Goal: Communication & Community: Ask a question

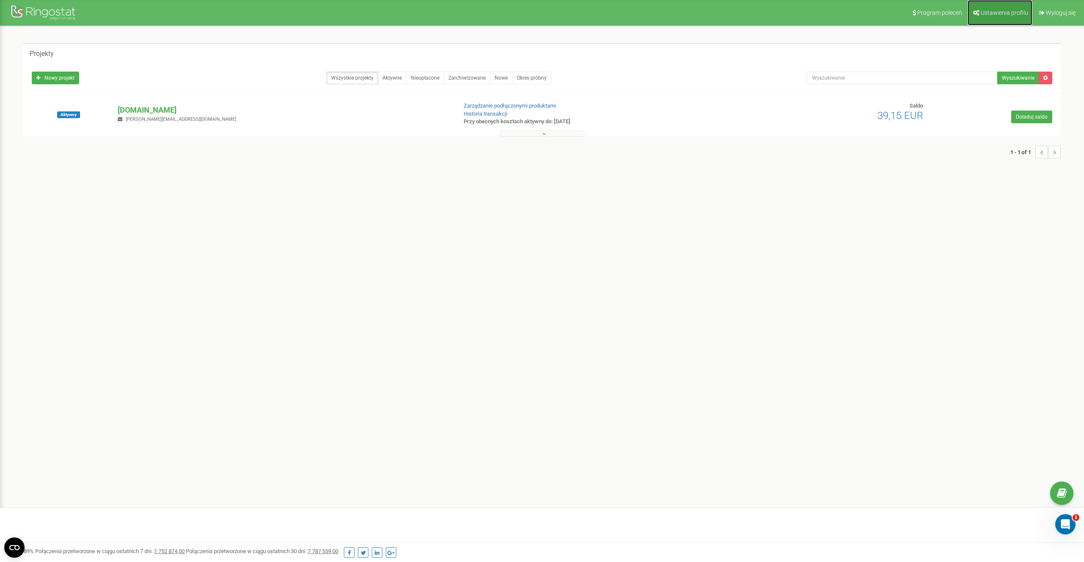
click at [995, 14] on span "Ustawienia profilu" at bounding box center [1004, 12] width 47 height 7
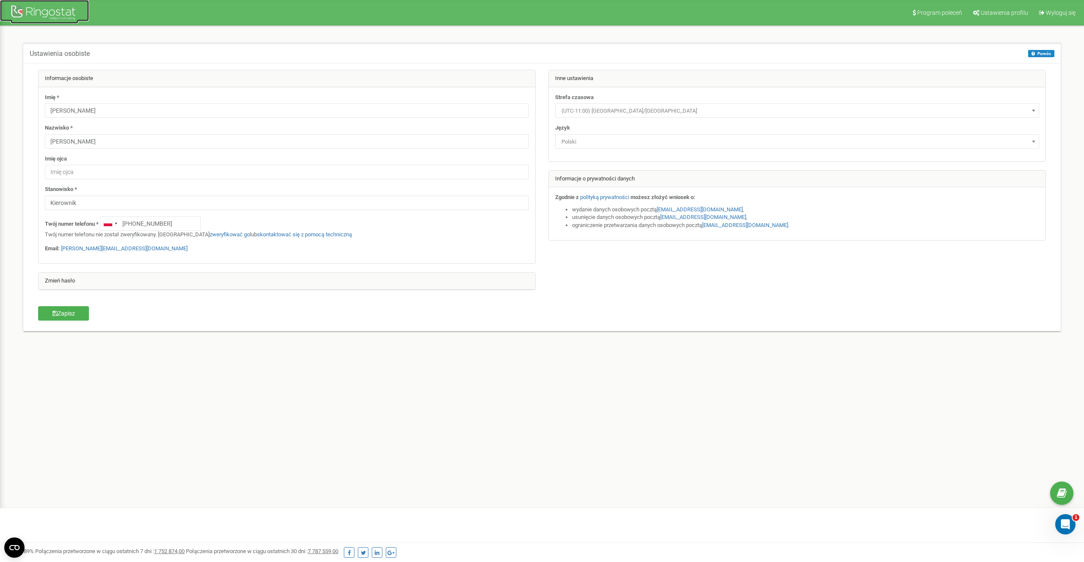
click at [53, 14] on div at bounding box center [45, 13] width 68 height 20
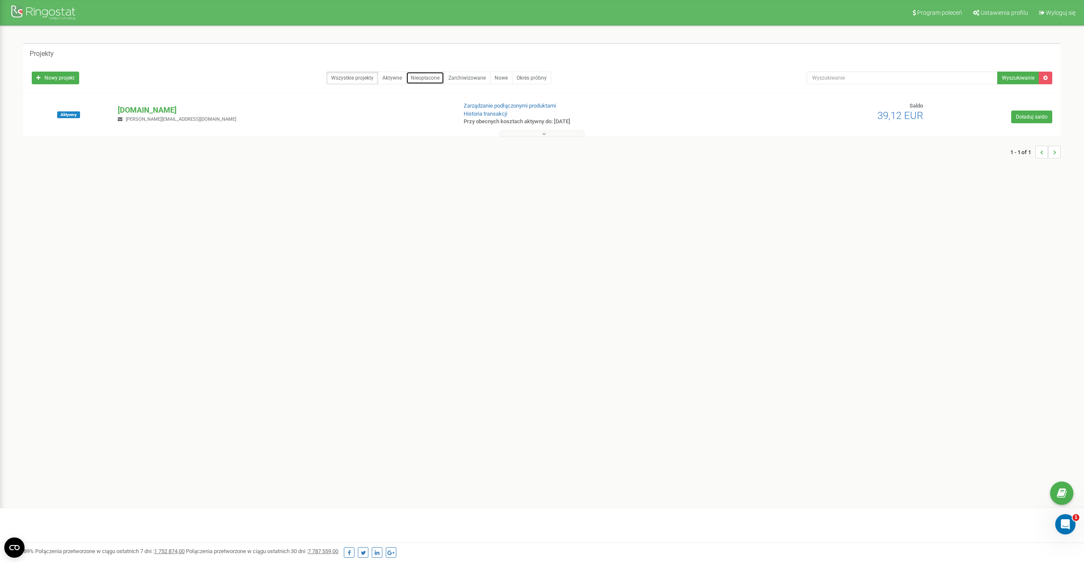
click at [421, 80] on link "Nieopłacone" at bounding box center [425, 78] width 38 height 13
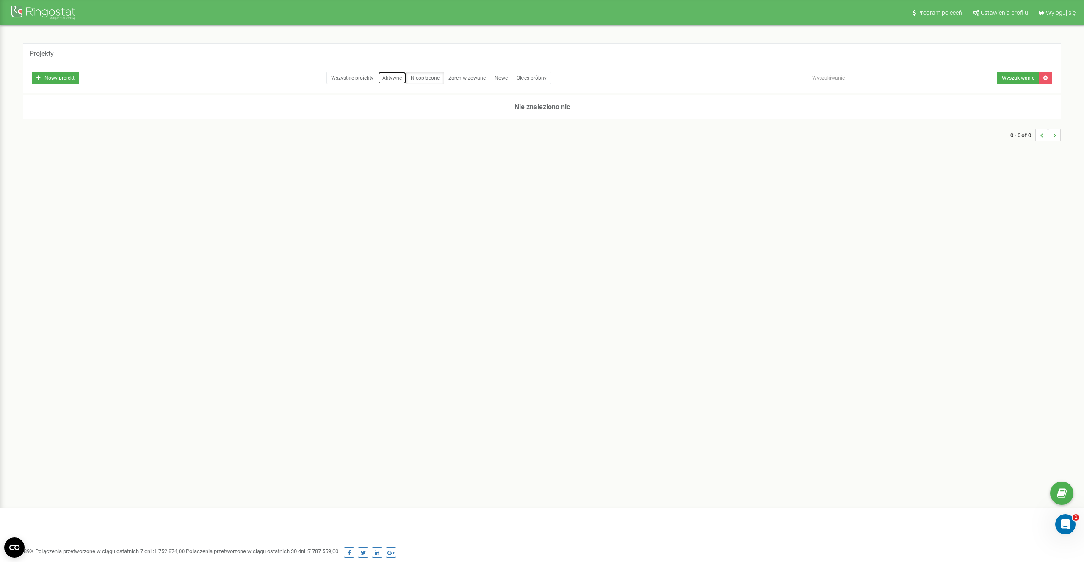
click at [391, 80] on link "Aktywne" at bounding box center [392, 78] width 29 height 13
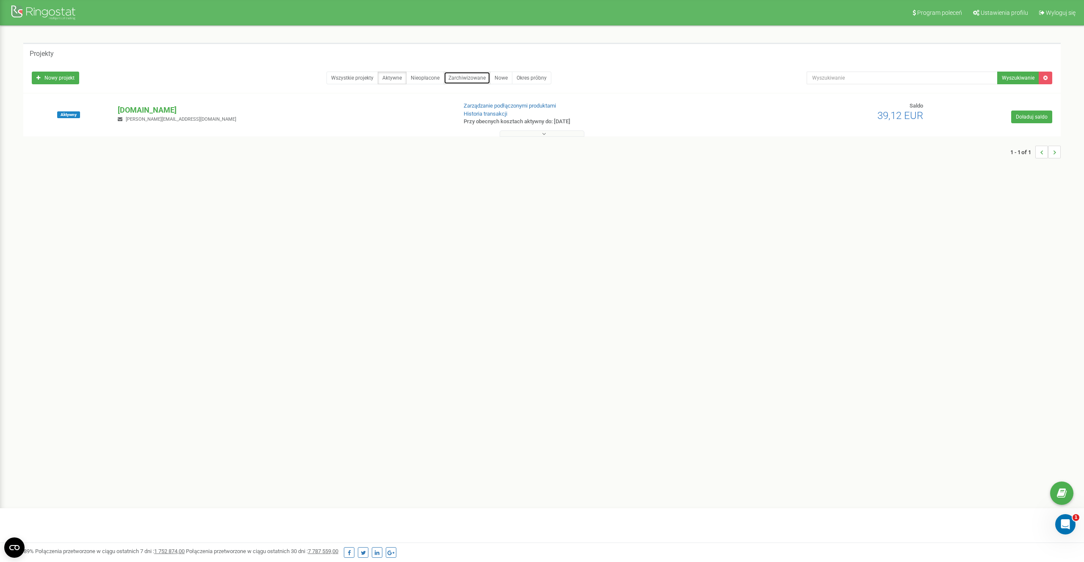
click at [465, 79] on link "Zarchiwizowane" at bounding box center [467, 78] width 47 height 13
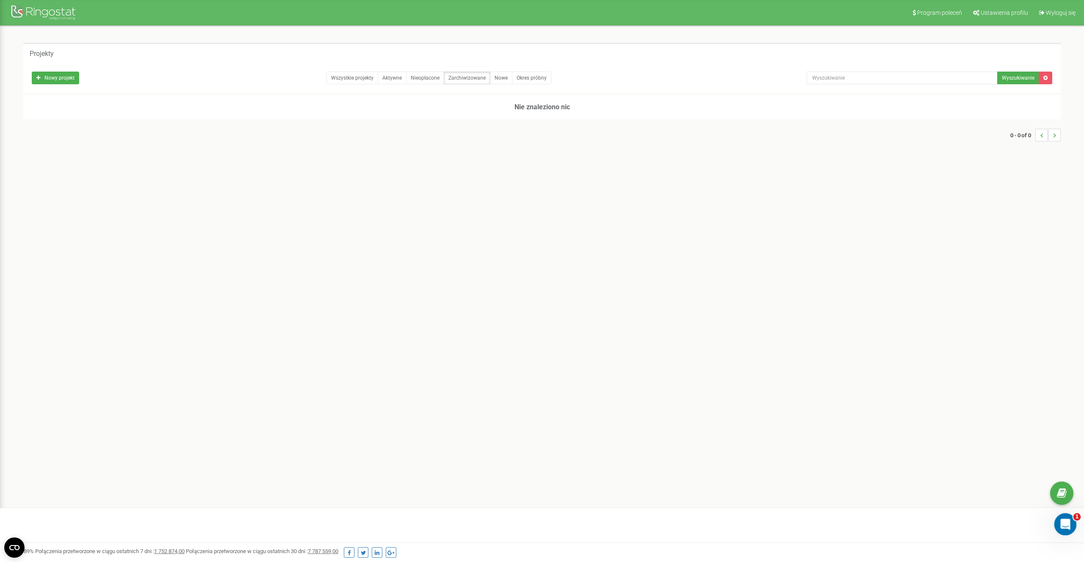
click at [1067, 522] on icon "Otwórz komunikator Intercom" at bounding box center [1064, 523] width 14 height 14
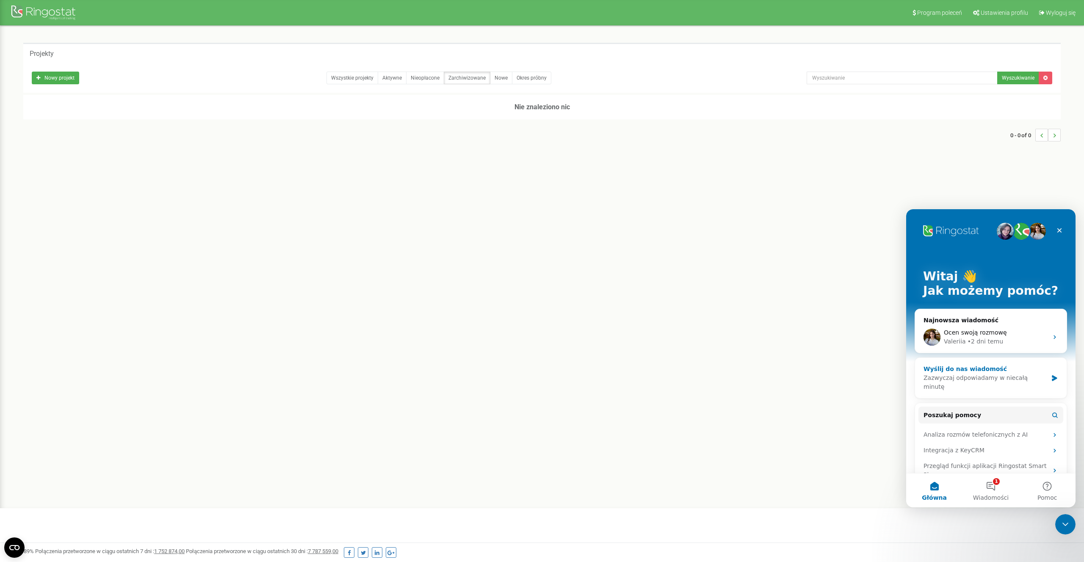
click at [1013, 371] on div "Wyślij do nas wiadomość" at bounding box center [986, 369] width 124 height 9
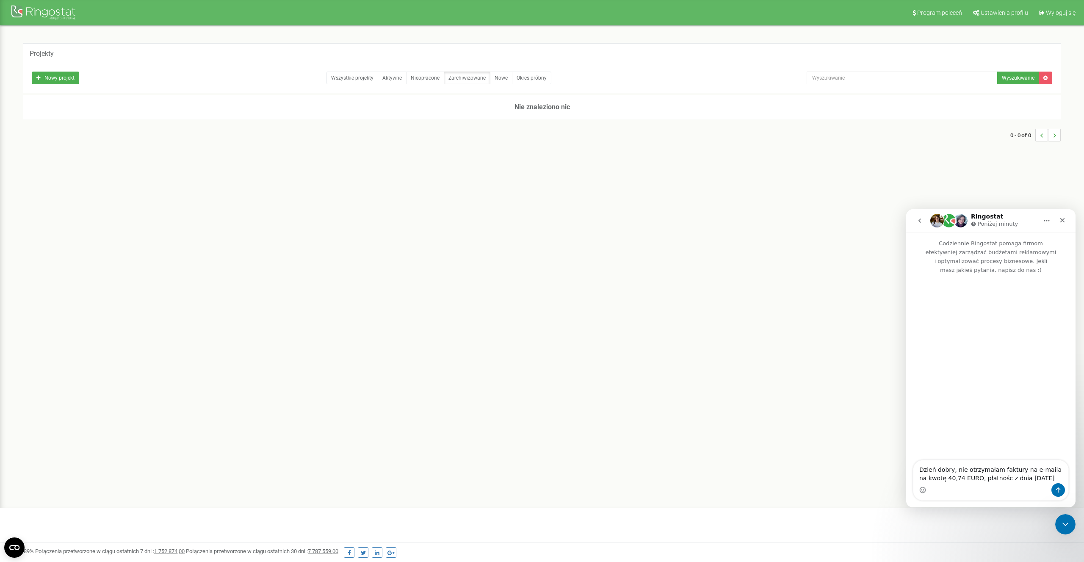
click at [997, 479] on textarea "Dzień dobry, nie otrzymałam faktury na e-maila na kwotę 40,74 EURO, płatnośc z …" at bounding box center [990, 471] width 155 height 23
click at [1049, 479] on textarea "Dzień dobry, nie otrzymałam faktury na e-maila na kwotę 40,74 EURO, płatność z …" at bounding box center [990, 471] width 155 height 23
type textarea "Dzień dobry, nie otrzymałam faktury na e-maila na kwotę 40,74 EURO, płatność z …"
click at [1056, 486] on button "Wyślij wiadomość…" at bounding box center [1059, 490] width 14 height 14
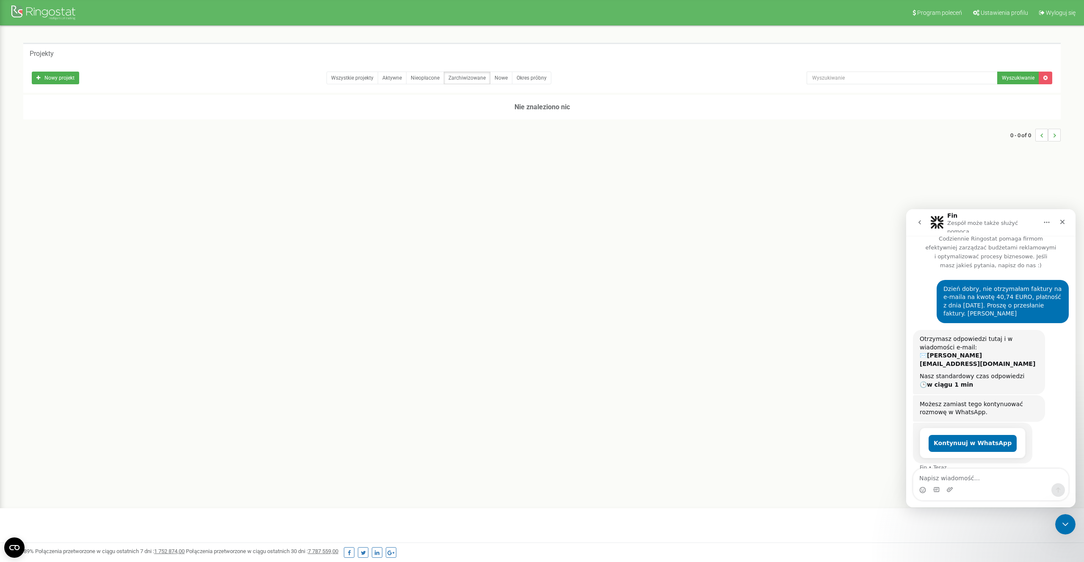
scroll to position [9, 0]
type textarea "e"
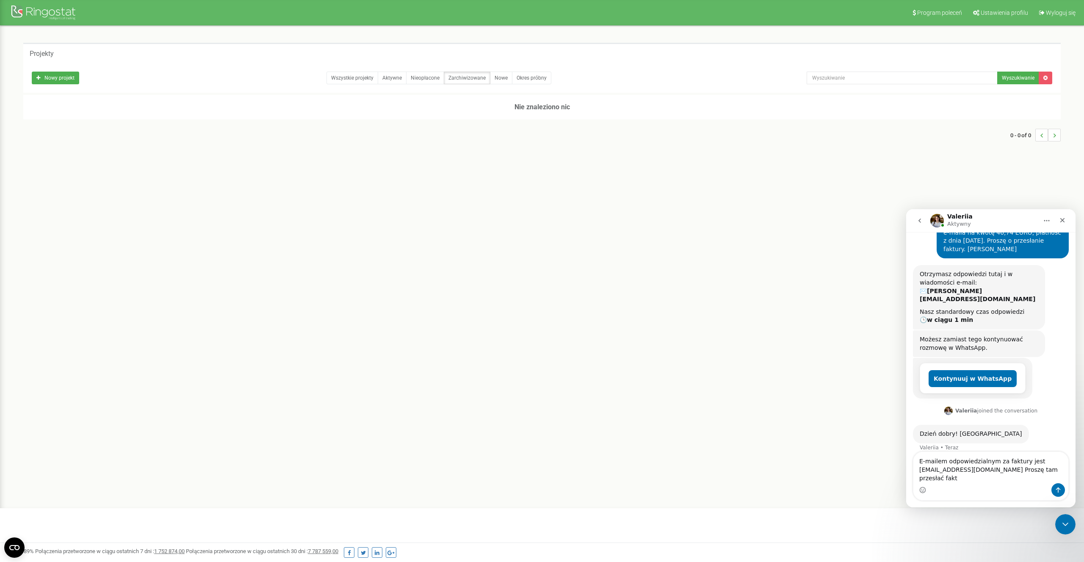
scroll to position [70, 0]
type textarea "E-mailem odpowiedzialnym za faktury jest [EMAIL_ADDRESS][DOMAIN_NAME] Proszę ta…"
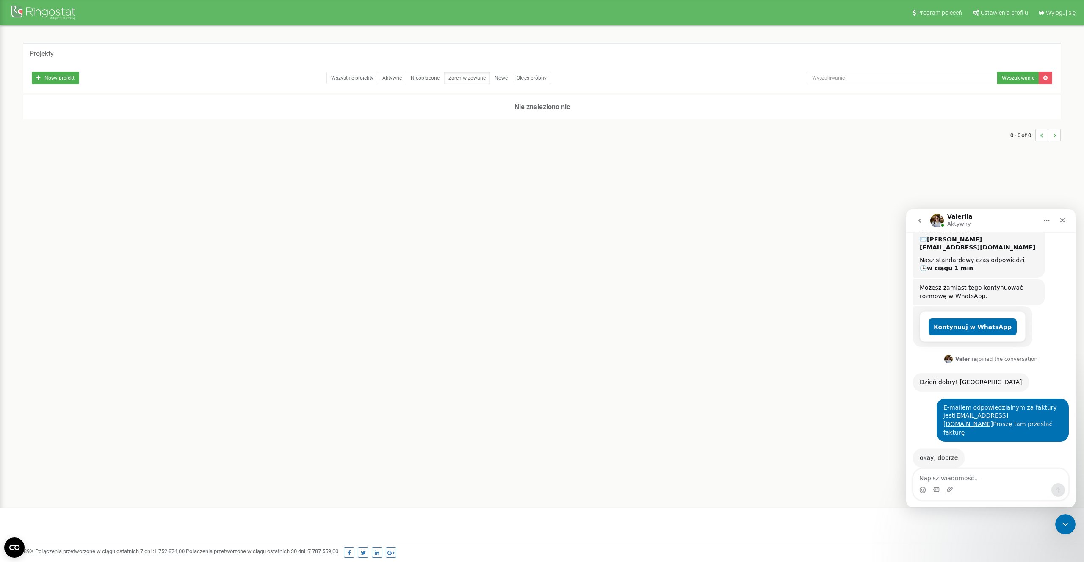
scroll to position [121, 0]
